Goal: Information Seeking & Learning: Find contact information

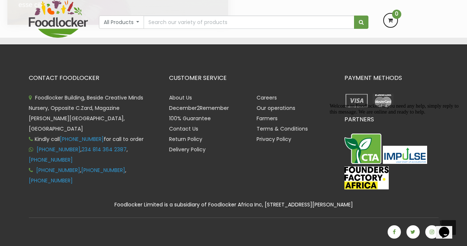
scroll to position [1601, 0]
click at [179, 128] on link "Contact Us" at bounding box center [183, 128] width 29 height 7
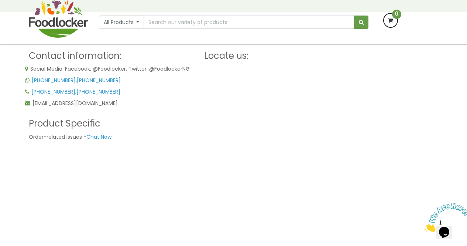
scroll to position [74, 0]
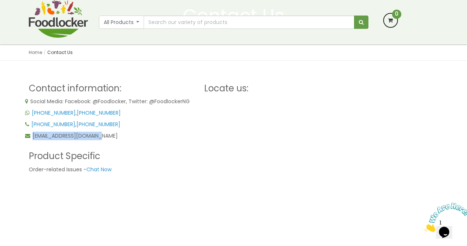
drag, startPoint x: 93, startPoint y: 135, endPoint x: 32, endPoint y: 138, distance: 60.7
click at [32, 138] on p "[EMAIL_ADDRESS][DOMAIN_NAME]" at bounding box center [111, 135] width 172 height 8
copy span "[EMAIL_ADDRESS][DOMAIN_NAME]"
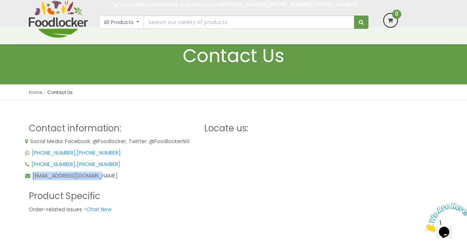
scroll to position [0, 0]
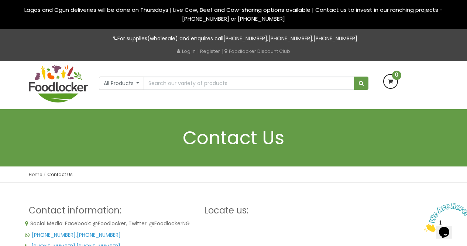
click at [68, 90] on img at bounding box center [58, 84] width 59 height 38
